Goal: Transaction & Acquisition: Purchase product/service

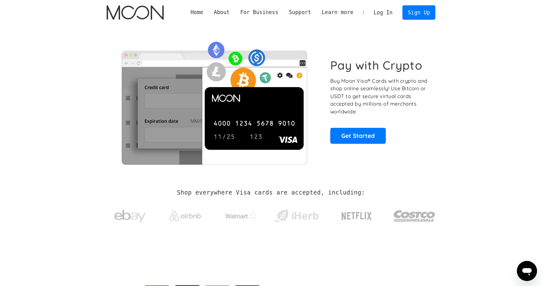
click at [390, 13] on link "Log In" at bounding box center [382, 13] width 29 height 14
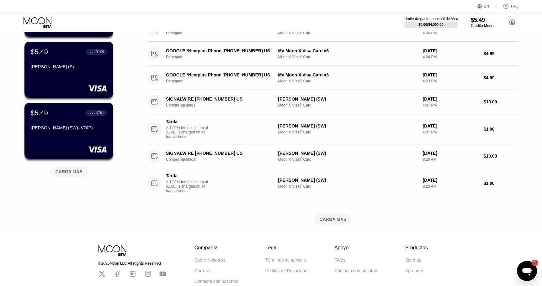
scroll to position [260, 0]
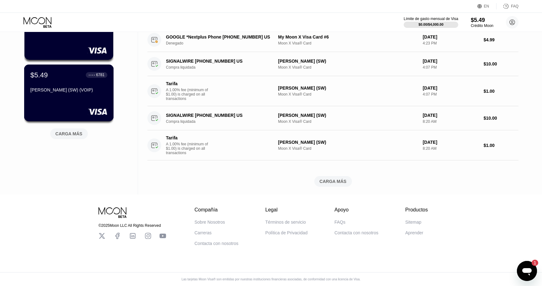
click at [100, 103] on div "$5.49 ● ● ● ● 6781 Salvador Batista (SW) (VOIP)" at bounding box center [69, 93] width 90 height 57
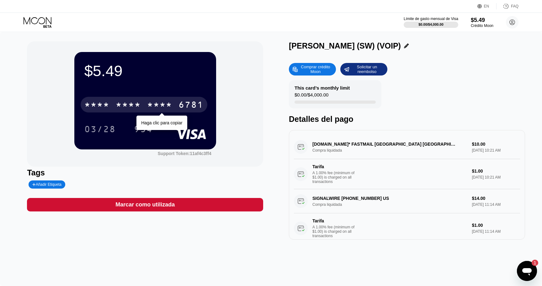
click at [168, 100] on div "* * * * * * * * * * * * 6781" at bounding box center [144, 105] width 127 height 16
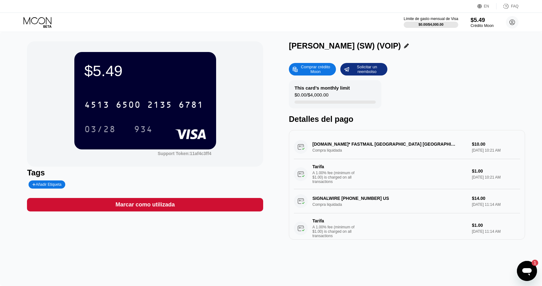
click at [477, 24] on div "Crédito Moon" at bounding box center [481, 26] width 23 height 4
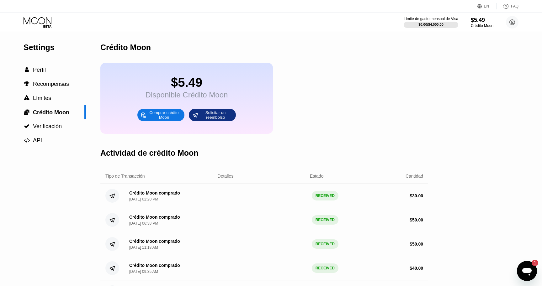
click at [160, 118] on div "Comprar crédito Moon" at bounding box center [164, 115] width 34 height 10
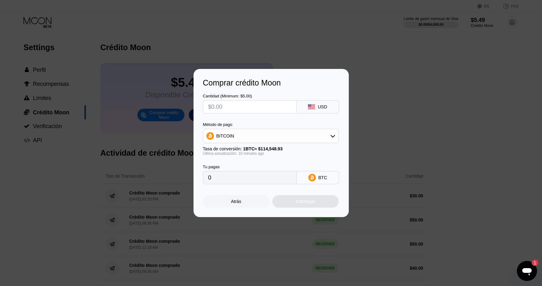
click at [233, 103] on input "text" at bounding box center [249, 107] width 83 height 13
type input "$1"
type input "0.00000874"
type input "$17"
type input "0.00014848"
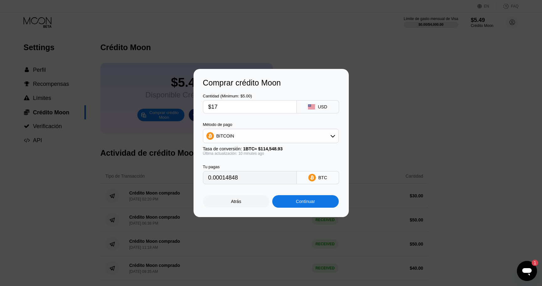
type input "$170"
type input "0.00148476"
type input "$170"
click at [240, 134] on div "BITCOIN" at bounding box center [270, 136] width 135 height 13
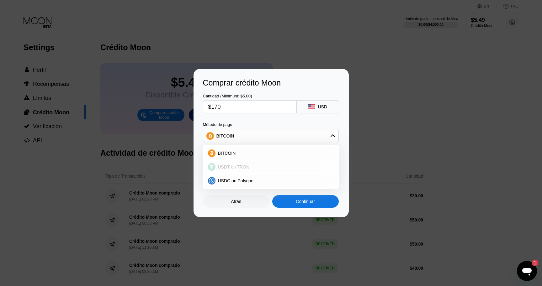
click at [239, 163] on div "USDT on TRON" at bounding box center [271, 167] width 132 height 13
type input "171.72"
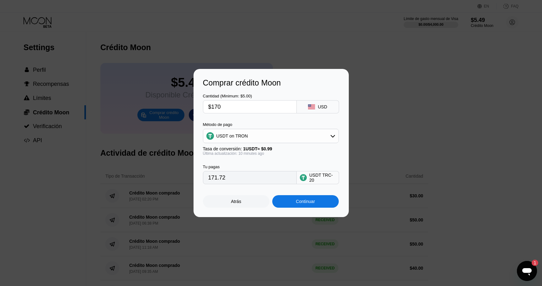
click at [301, 203] on div "Continuar" at bounding box center [305, 201] width 19 height 5
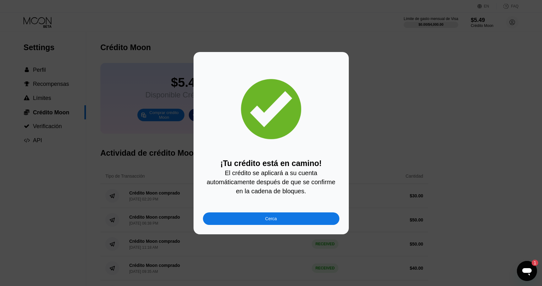
click at [258, 224] on div "Cerca" at bounding box center [271, 219] width 136 height 13
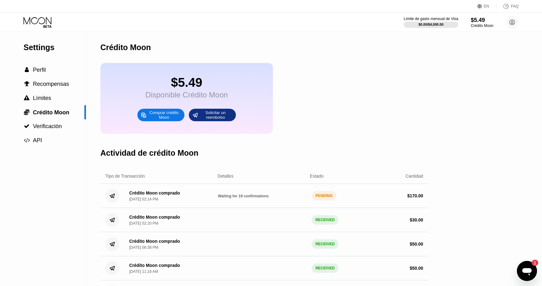
click at [30, 21] on icon at bounding box center [38, 20] width 28 height 7
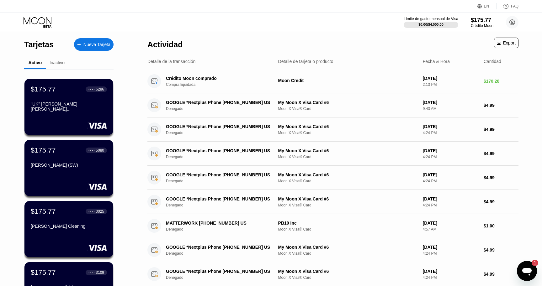
click at [28, 18] on icon at bounding box center [38, 22] width 29 height 11
